Goal: Transaction & Acquisition: Purchase product/service

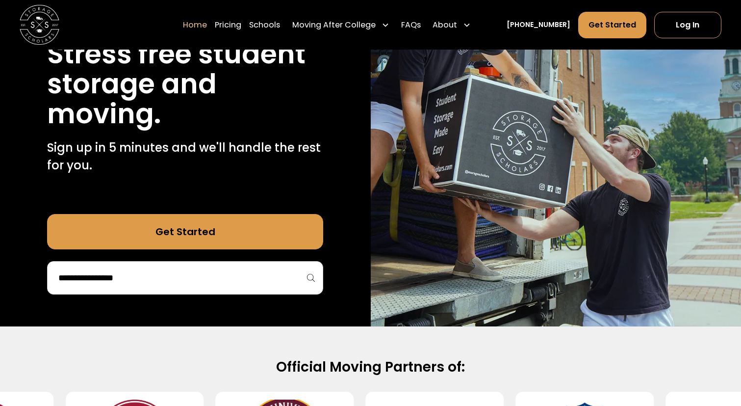
scroll to position [136, 0]
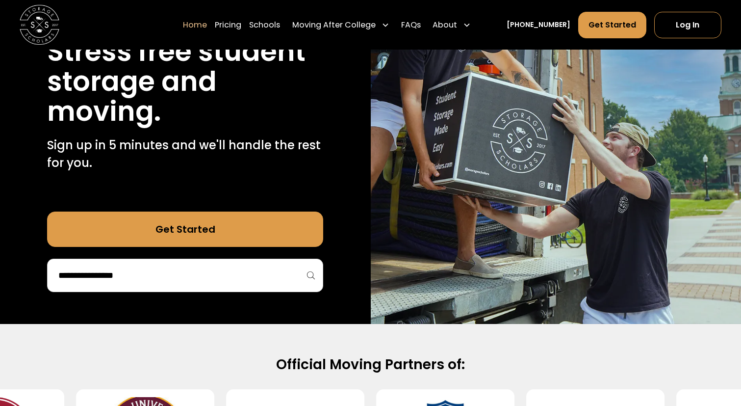
click at [209, 269] on input "search" at bounding box center [185, 275] width 256 height 17
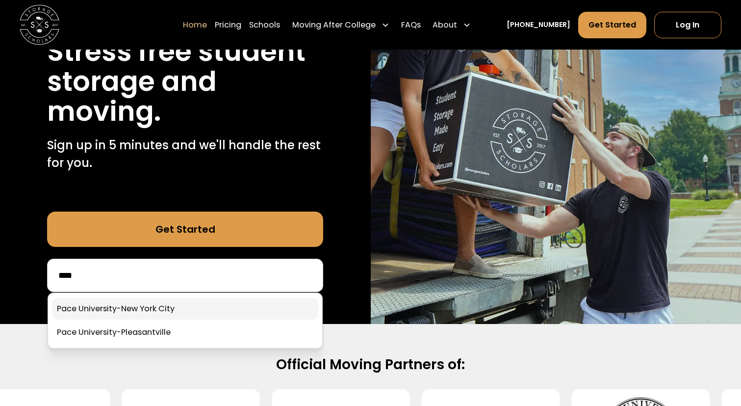
type input "****"
click at [136, 312] on link at bounding box center [185, 309] width 266 height 22
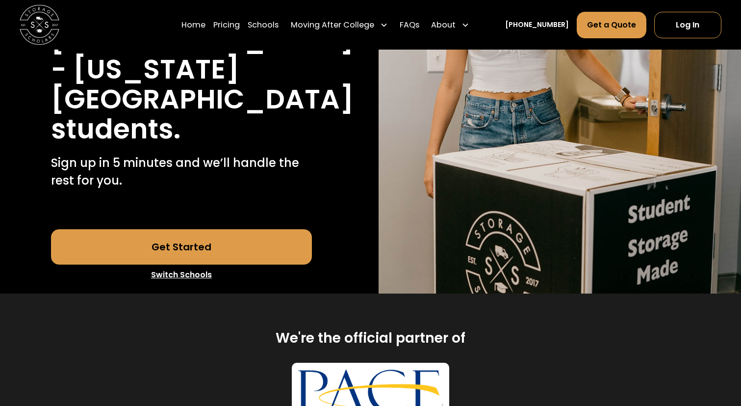
scroll to position [197, 0]
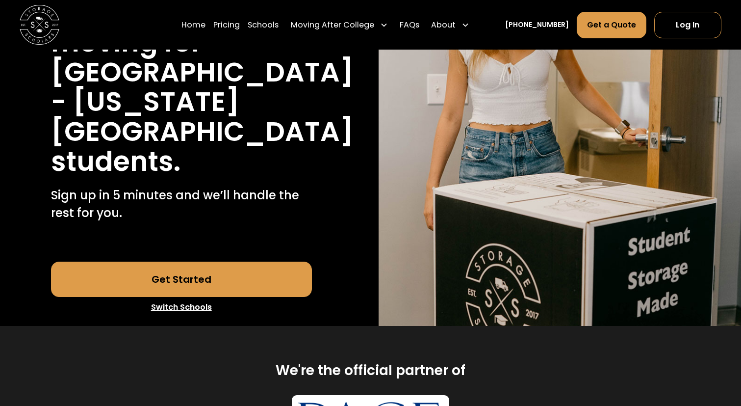
click at [298, 262] on link "Get Started" at bounding box center [181, 279] width 261 height 35
